Goal: Task Accomplishment & Management: Use online tool/utility

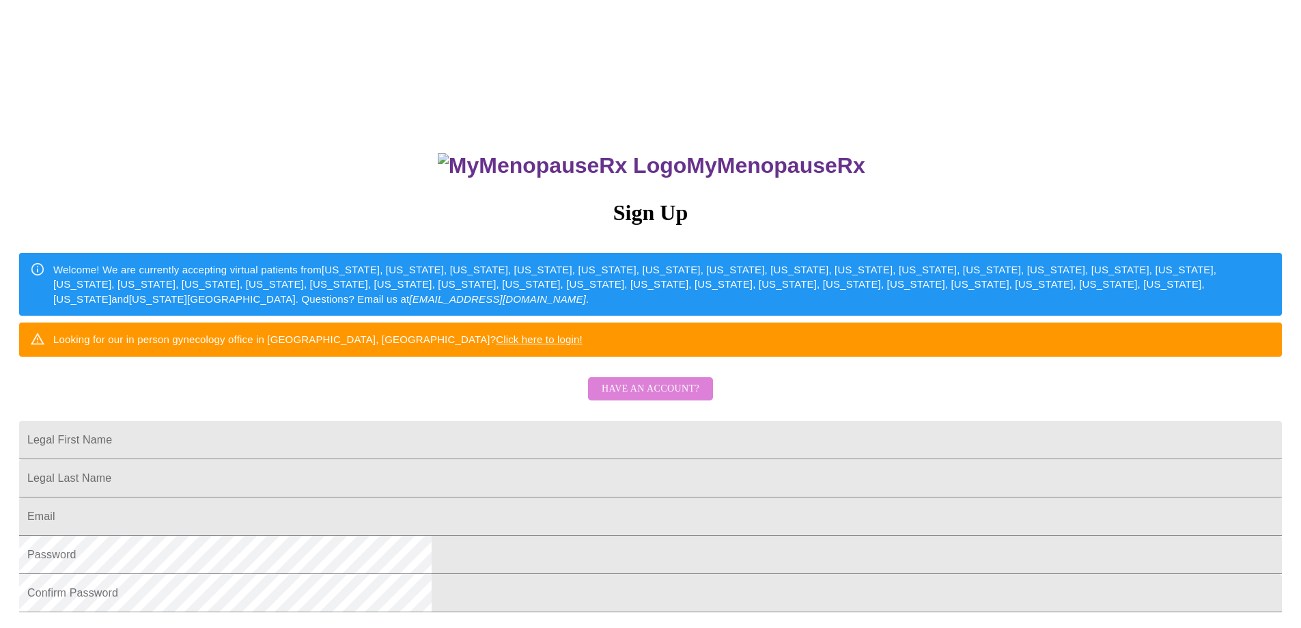
click at [660, 397] on span "Have an account?" at bounding box center [651, 388] width 98 height 17
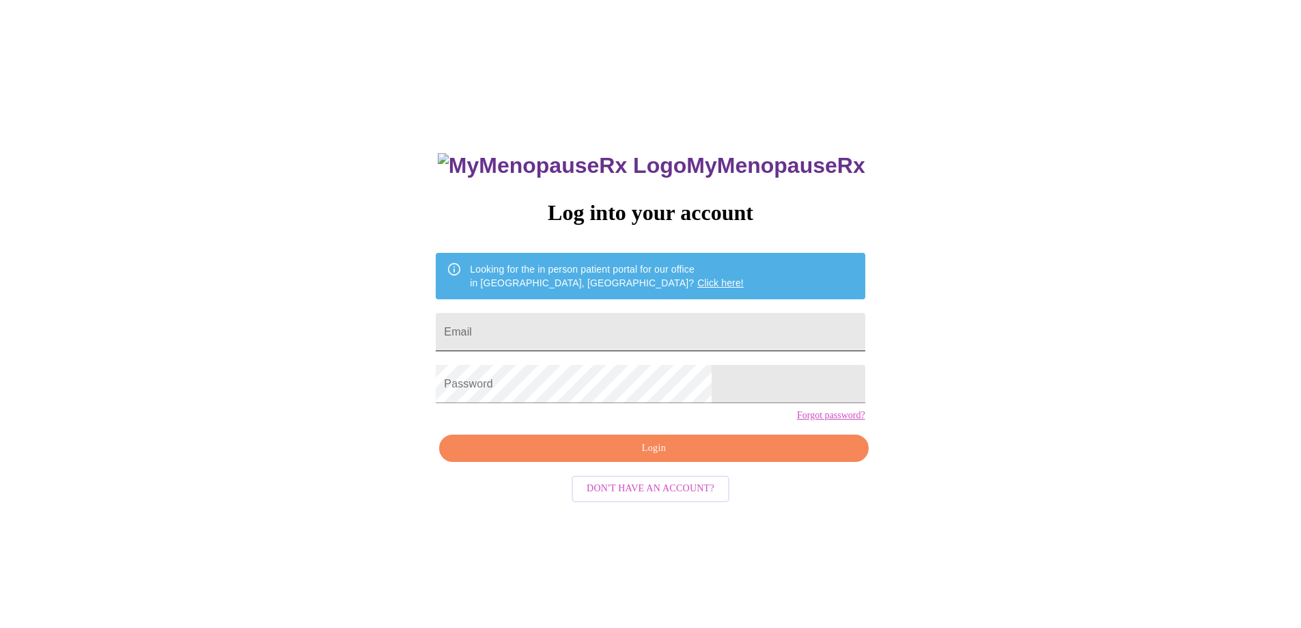
click at [627, 332] on input "Email" at bounding box center [650, 332] width 429 height 38
type input "[PERSON_NAME][EMAIL_ADDRESS][PERSON_NAME][DOMAIN_NAME]"
click at [659, 457] on span "Login" at bounding box center [653, 448] width 397 height 17
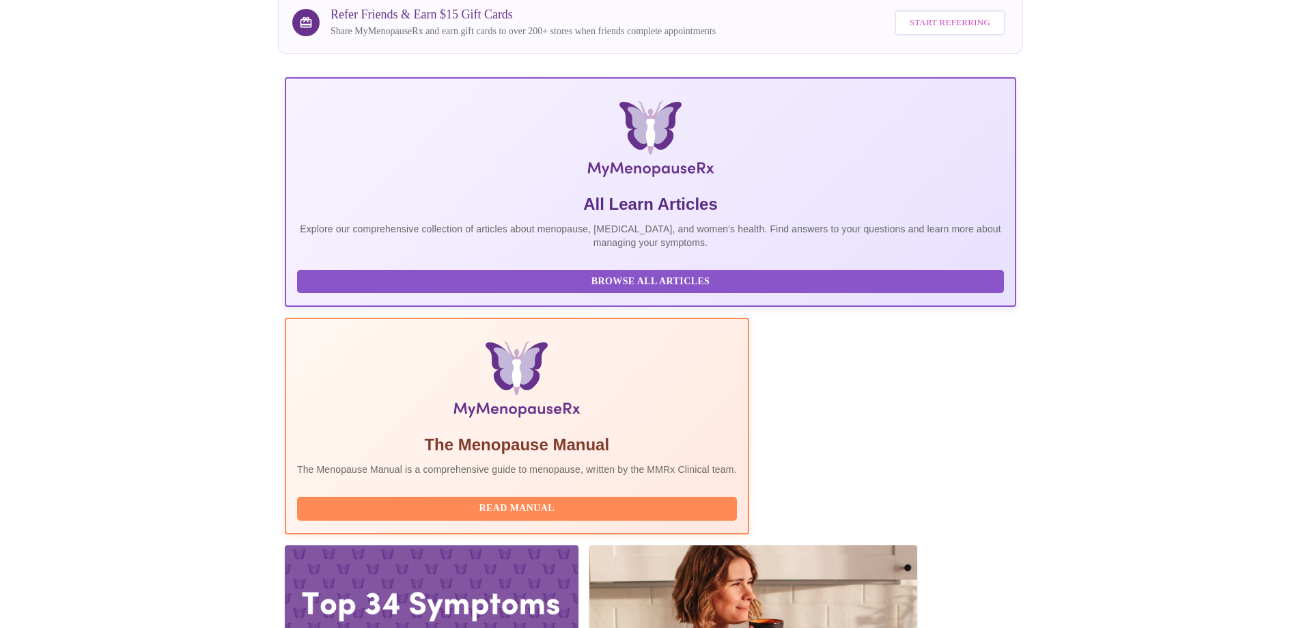
scroll to position [120, 0]
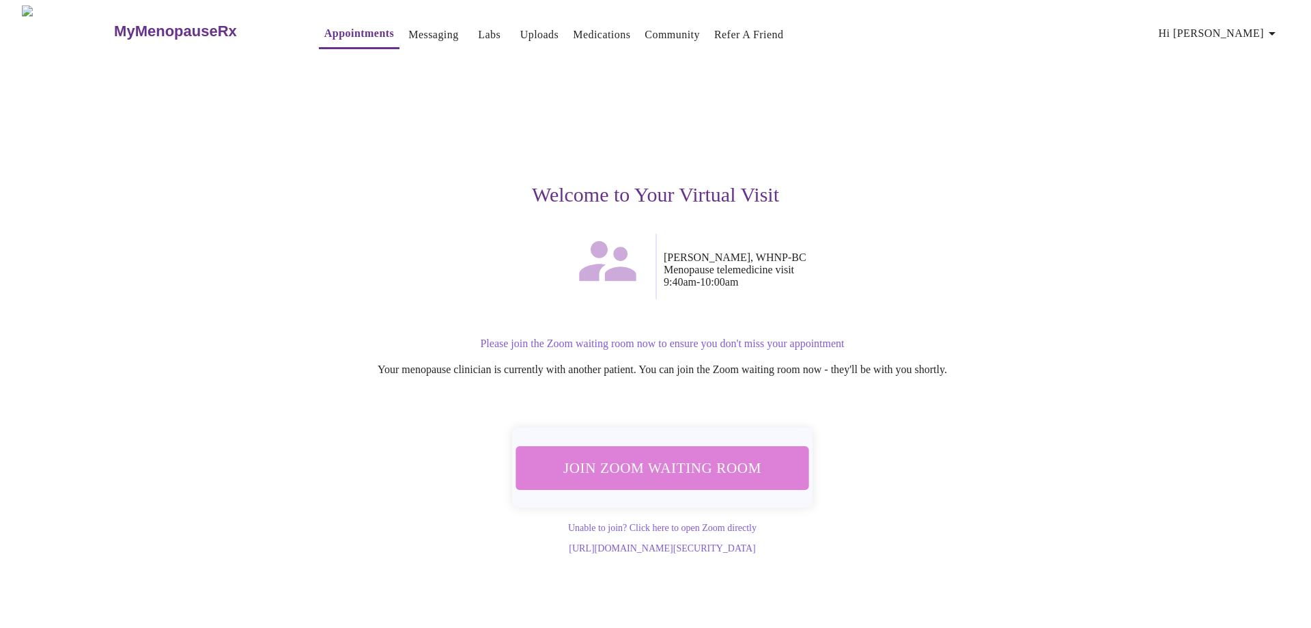
click at [692, 468] on span "Join Zoom Waiting Room" at bounding box center [662, 467] width 257 height 25
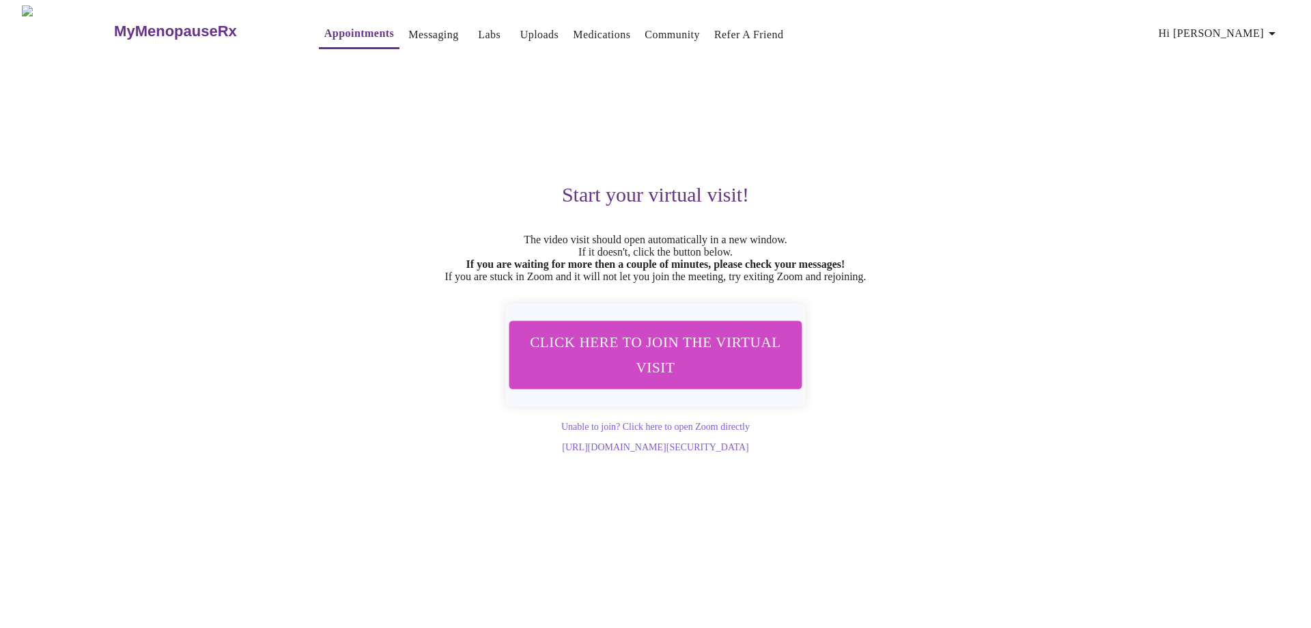
click at [732, 379] on span "Click here to join the virtual visit" at bounding box center [655, 354] width 257 height 51
